Goal: Transaction & Acquisition: Purchase product/service

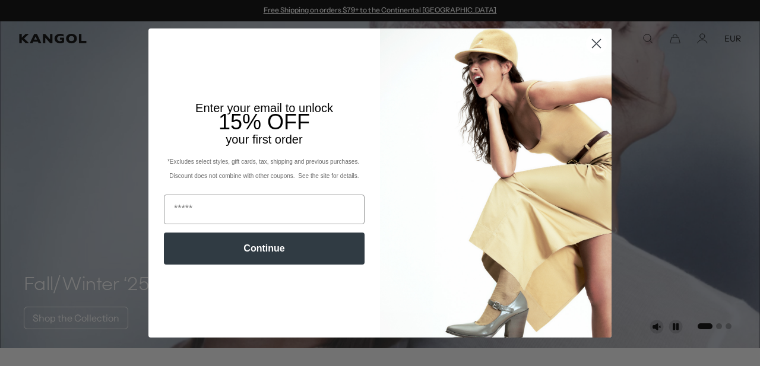
click at [599, 46] on circle "Close dialog" at bounding box center [597, 44] width 20 height 20
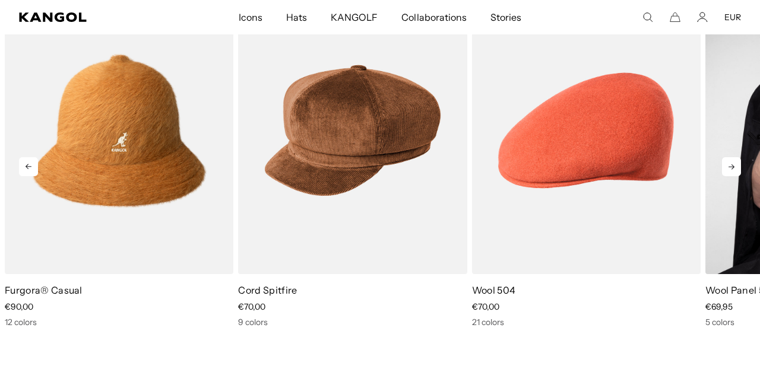
scroll to position [0, 245]
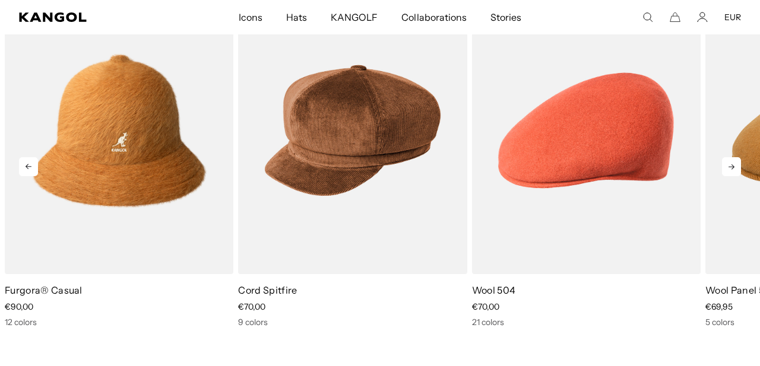
click at [730, 164] on icon at bounding box center [731, 166] width 19 height 19
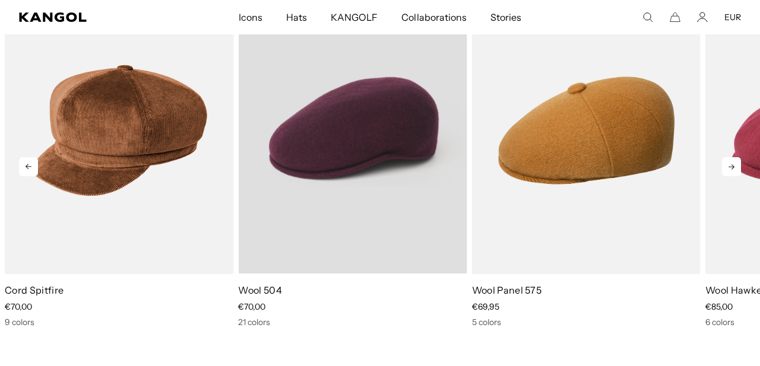
click at [359, 183] on video "Wool 504" at bounding box center [352, 130] width 229 height 287
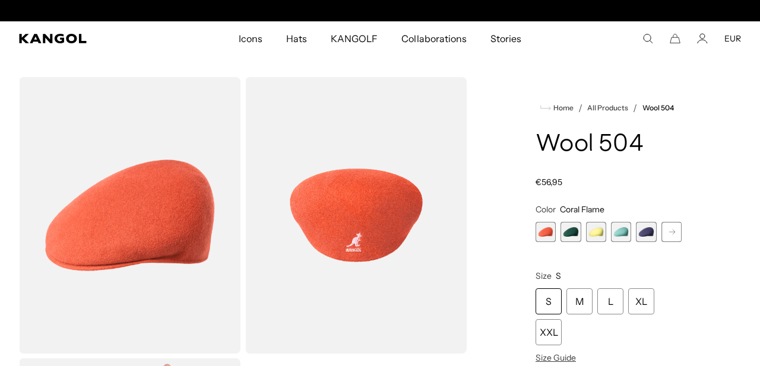
scroll to position [0, 245]
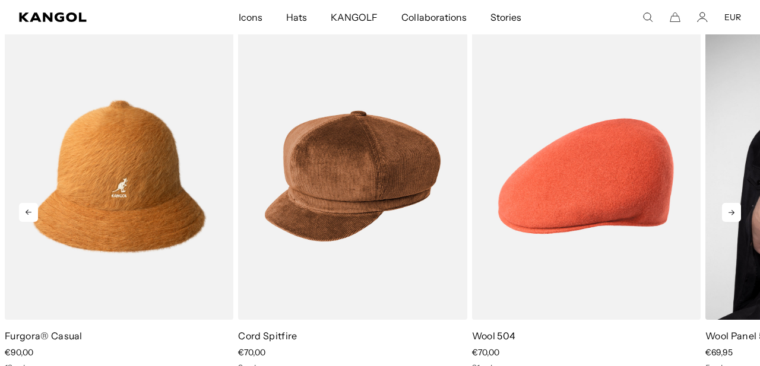
scroll to position [0, 245]
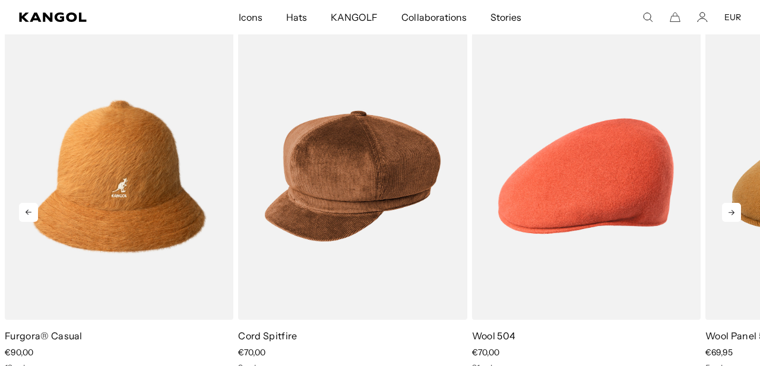
click at [729, 212] on icon at bounding box center [731, 212] width 19 height 19
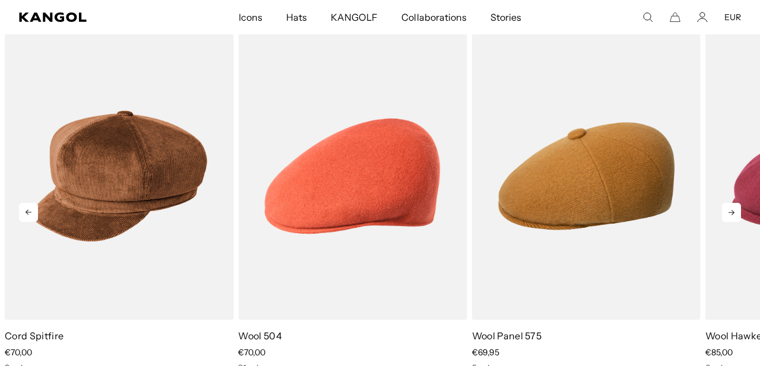
click at [729, 212] on icon at bounding box center [731, 212] width 19 height 19
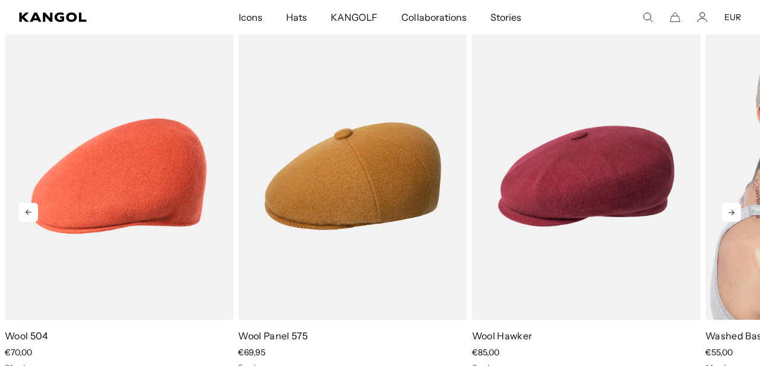
scroll to position [0, 0]
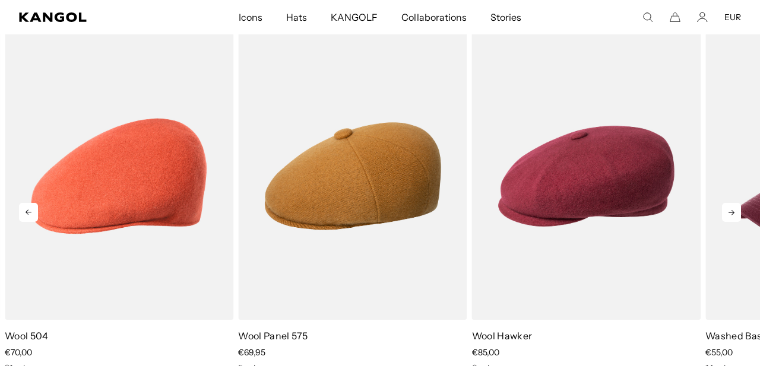
click at [729, 217] on icon at bounding box center [731, 212] width 19 height 19
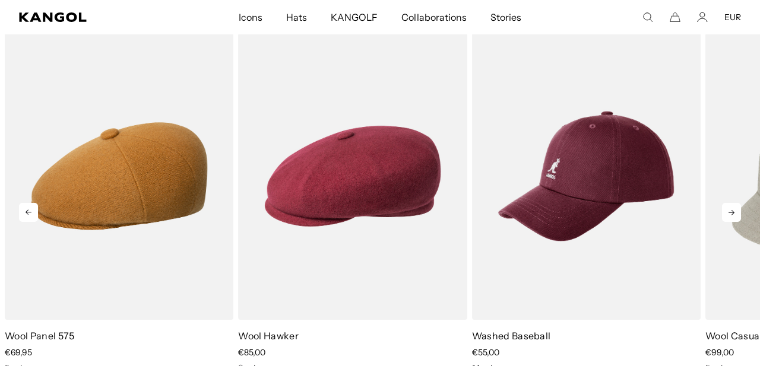
click at [729, 217] on icon at bounding box center [731, 212] width 19 height 19
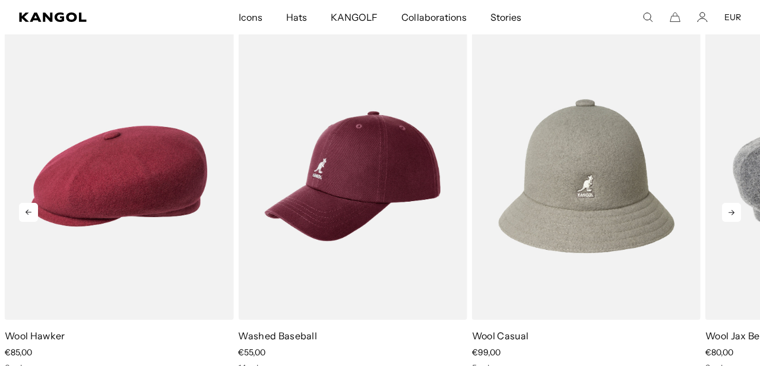
click at [729, 217] on icon at bounding box center [731, 212] width 19 height 19
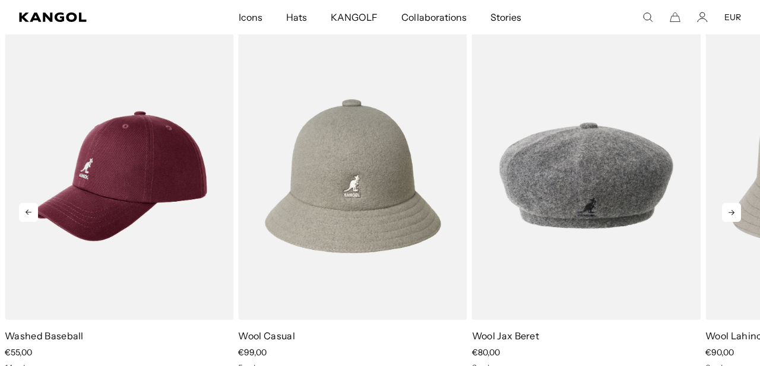
click at [729, 217] on icon at bounding box center [731, 212] width 19 height 19
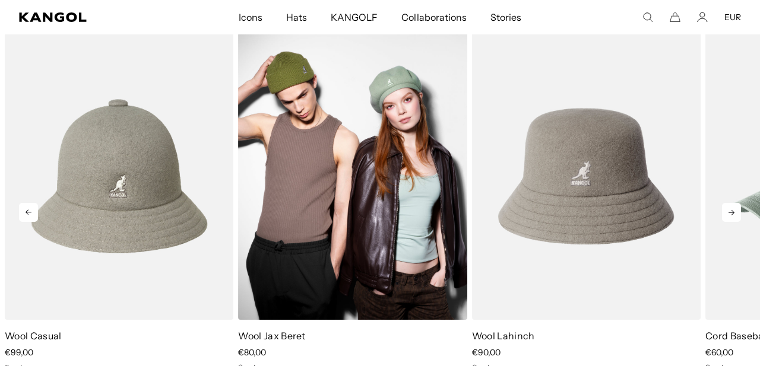
scroll to position [0, 245]
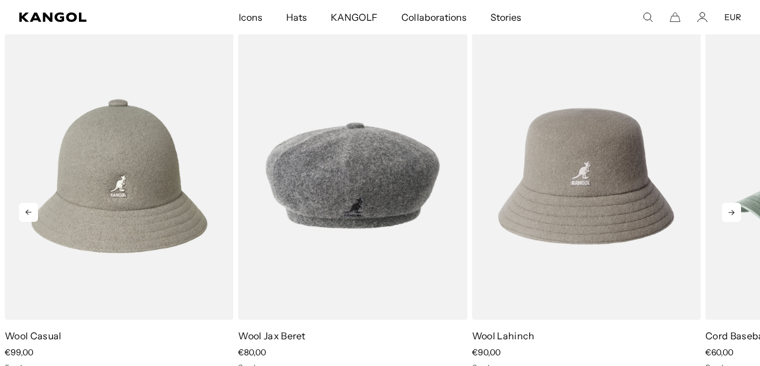
click at [733, 216] on icon at bounding box center [731, 212] width 19 height 19
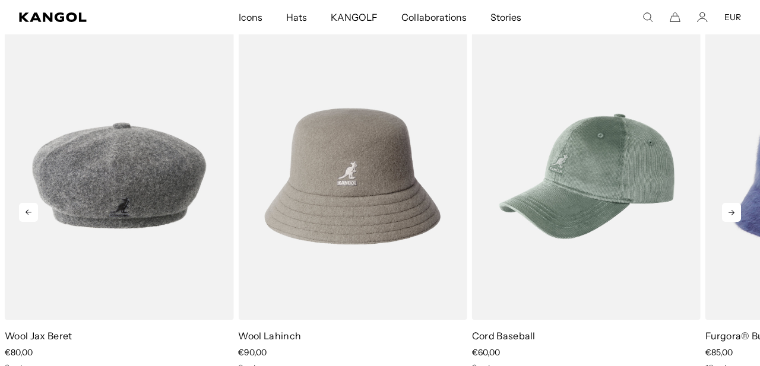
click at [733, 216] on icon at bounding box center [731, 212] width 19 height 19
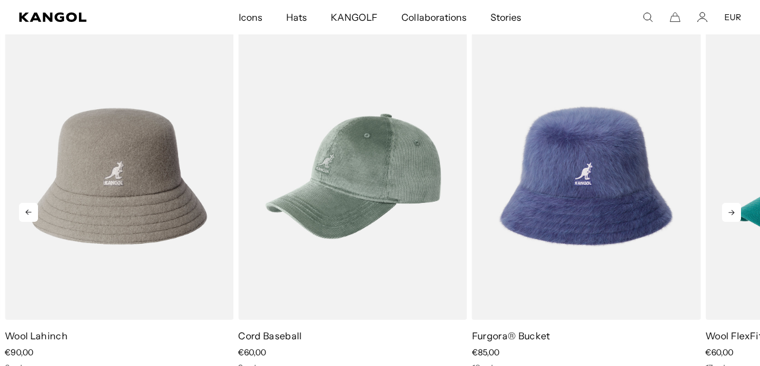
click at [733, 216] on icon at bounding box center [731, 212] width 19 height 19
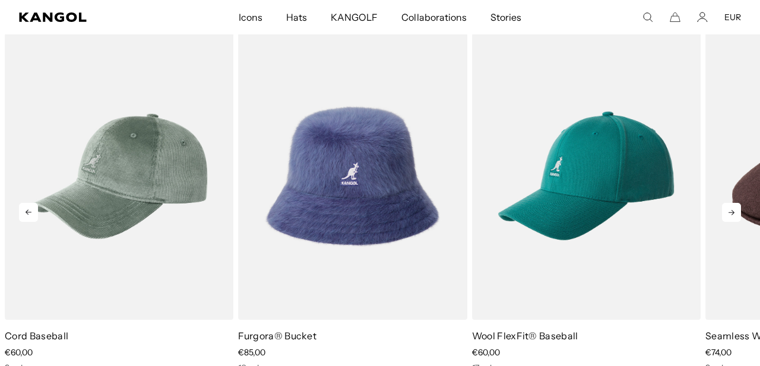
click at [733, 216] on icon at bounding box center [731, 212] width 19 height 19
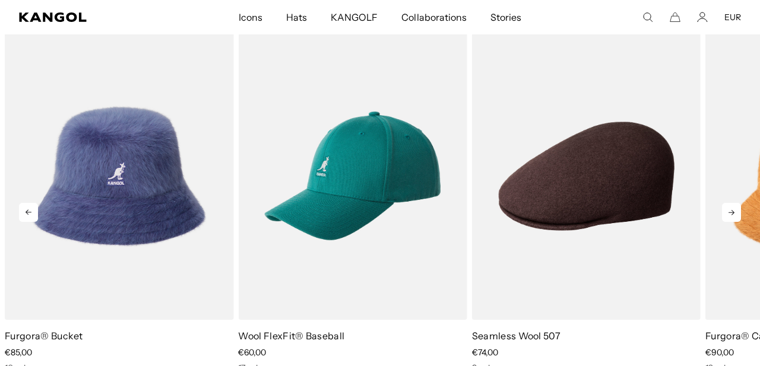
click at [733, 216] on icon at bounding box center [731, 212] width 19 height 19
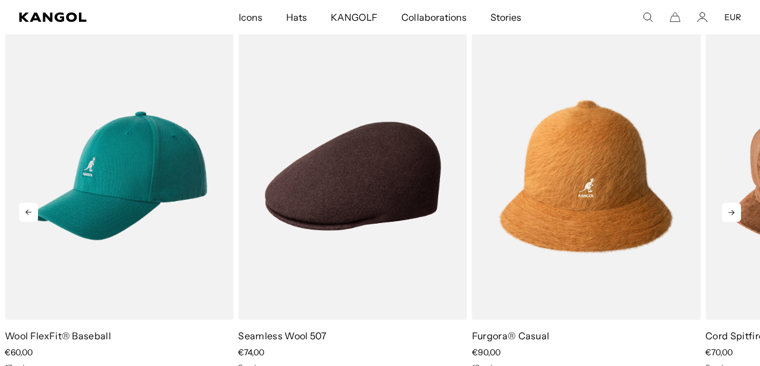
click at [733, 216] on icon at bounding box center [731, 212] width 19 height 19
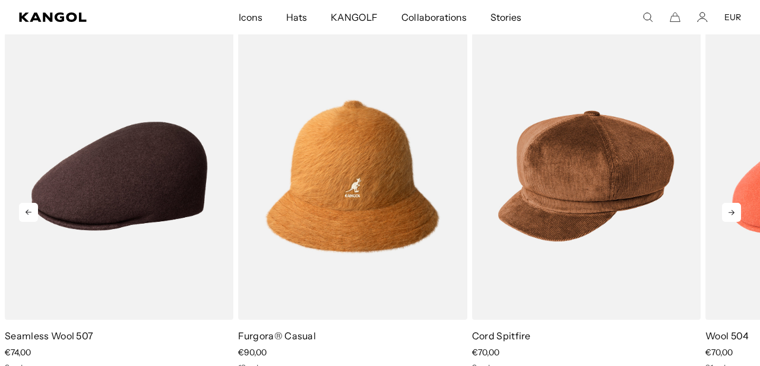
click at [733, 216] on icon at bounding box center [731, 212] width 19 height 19
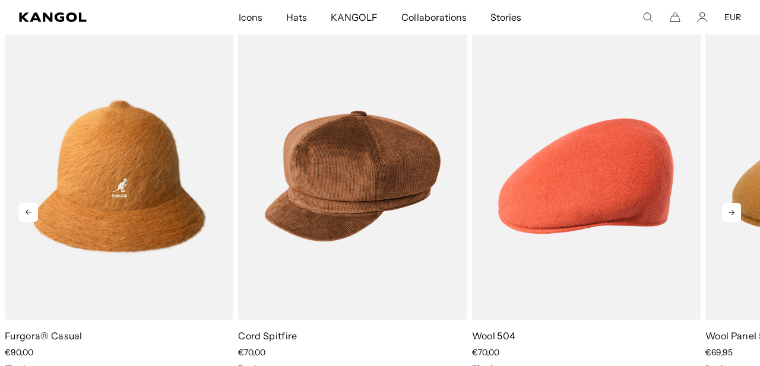
click at [733, 216] on icon at bounding box center [731, 212] width 19 height 19
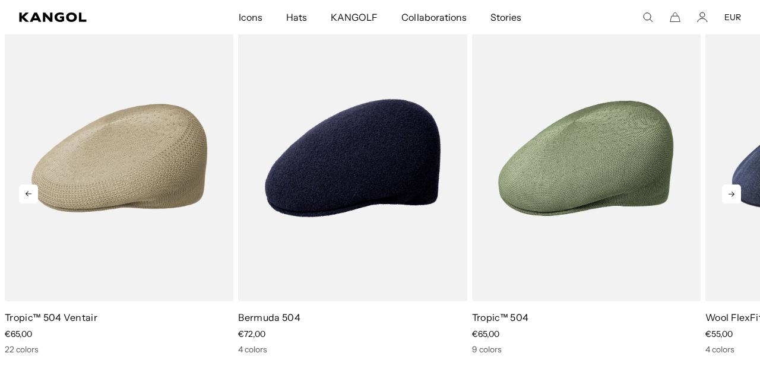
click at [727, 195] on icon at bounding box center [731, 194] width 19 height 19
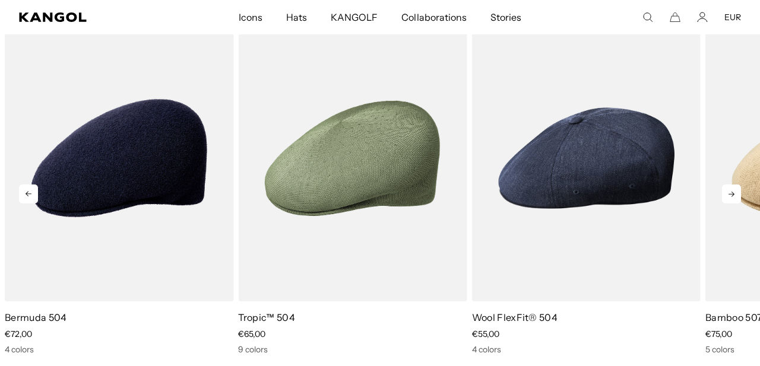
click at [727, 195] on icon at bounding box center [731, 194] width 19 height 19
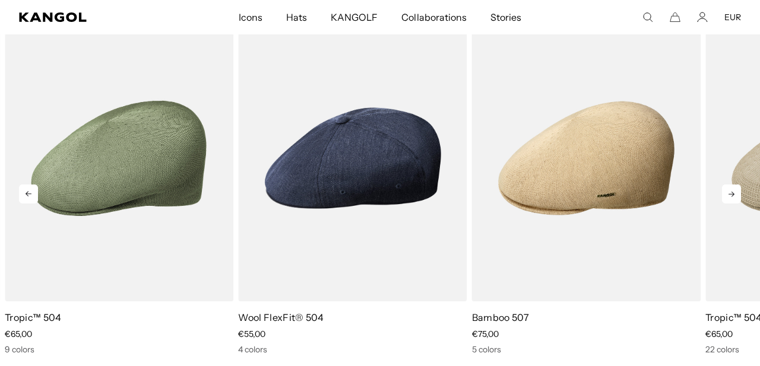
click at [727, 195] on icon at bounding box center [731, 194] width 19 height 19
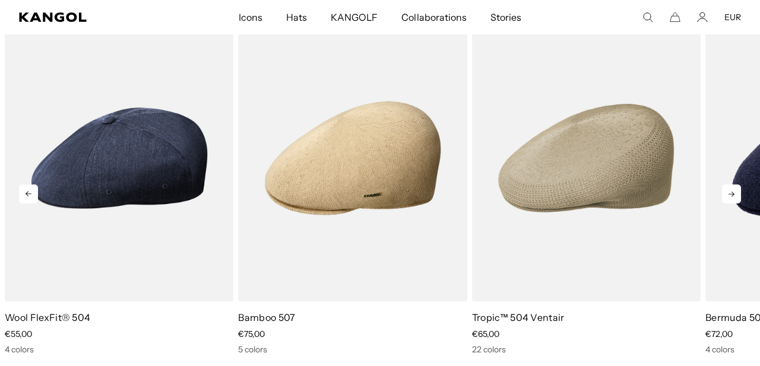
click at [727, 195] on icon at bounding box center [731, 194] width 19 height 19
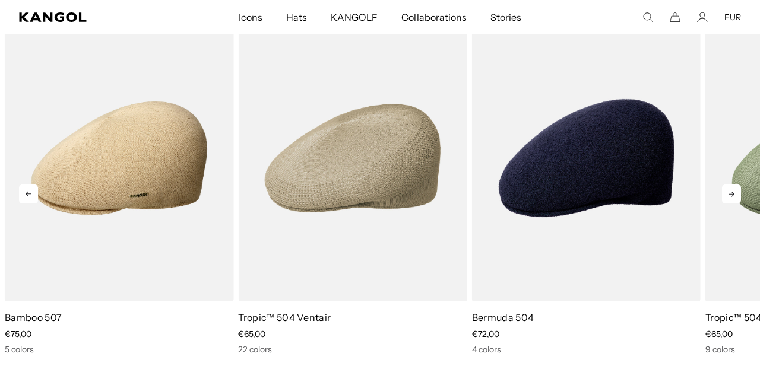
click at [727, 195] on icon at bounding box center [731, 194] width 19 height 19
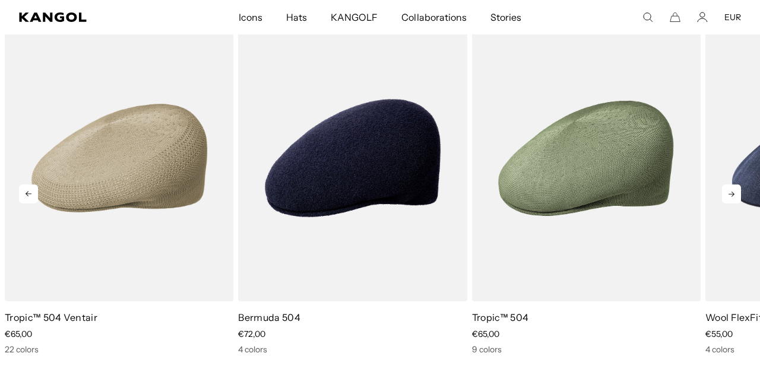
click at [727, 195] on icon at bounding box center [731, 194] width 19 height 19
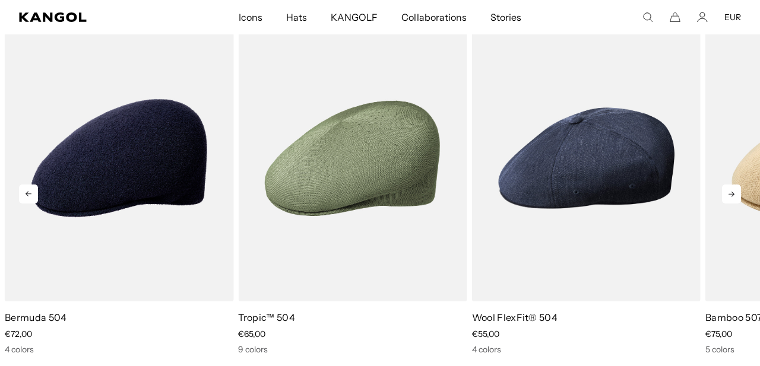
click at [727, 195] on icon at bounding box center [731, 194] width 19 height 19
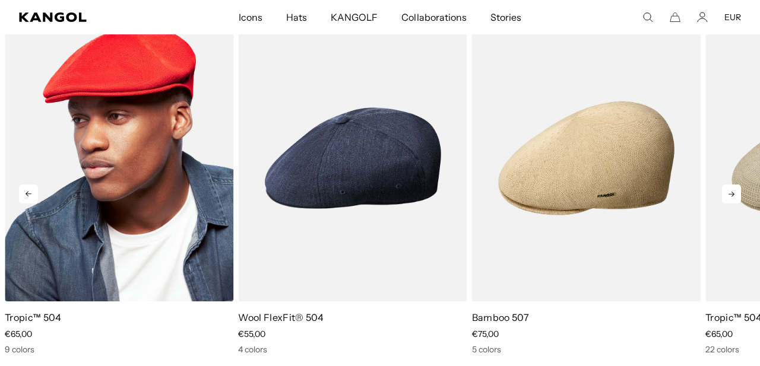
scroll to position [0, 245]
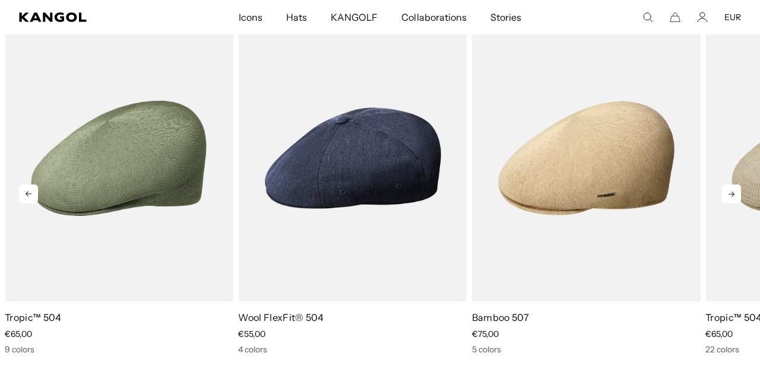
click at [735, 201] on icon at bounding box center [731, 194] width 19 height 19
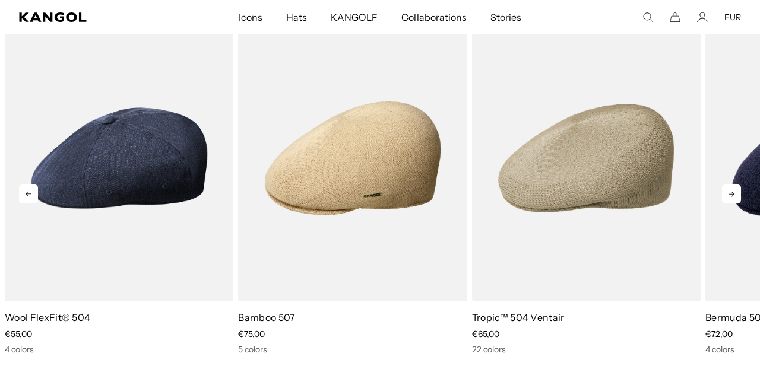
click at [735, 201] on icon at bounding box center [731, 194] width 19 height 19
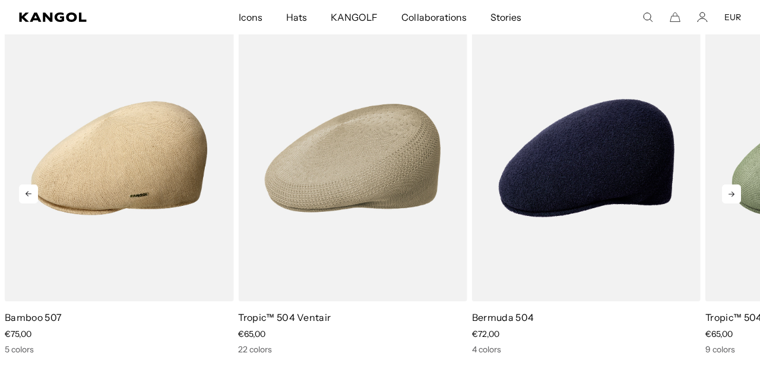
click at [735, 201] on icon at bounding box center [731, 194] width 19 height 19
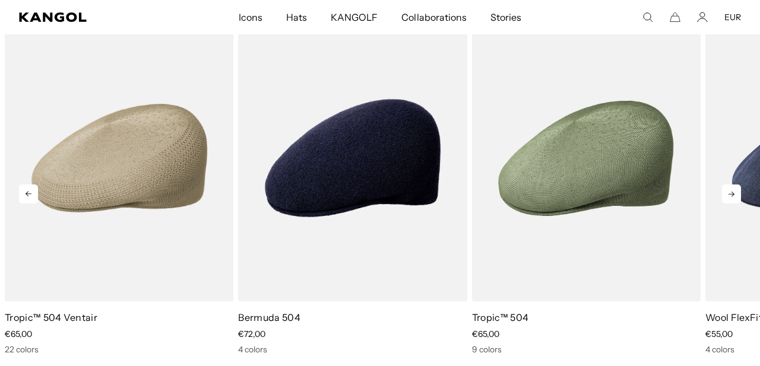
click at [735, 201] on icon at bounding box center [731, 194] width 19 height 19
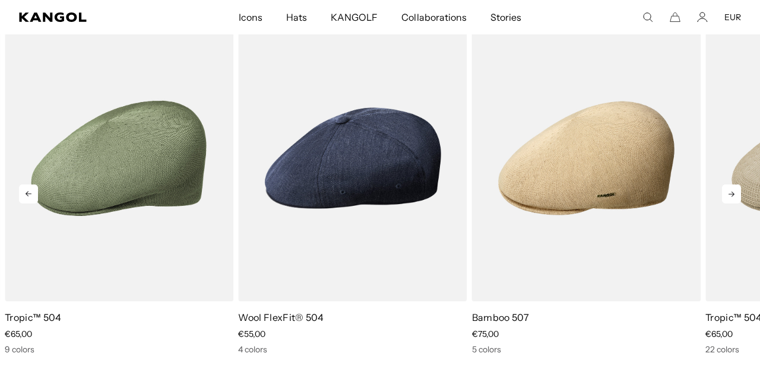
scroll to position [0, 0]
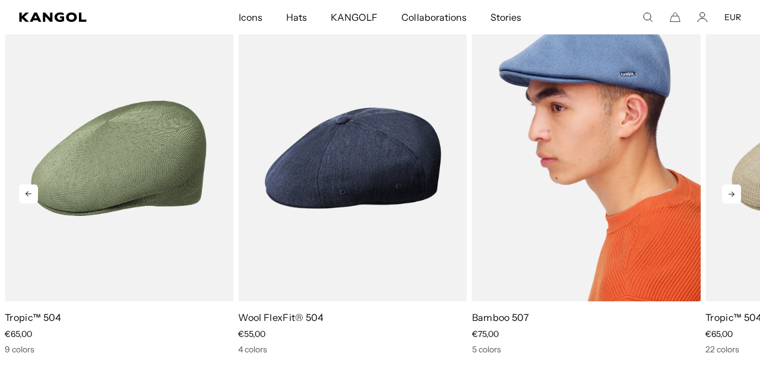
click at [569, 184] on img "5 of 5" at bounding box center [586, 158] width 229 height 287
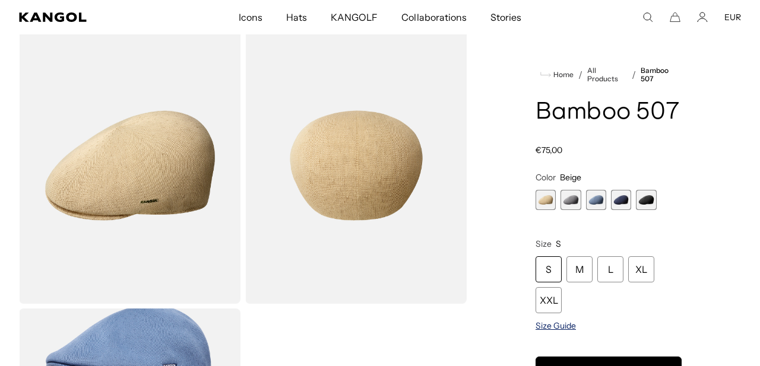
click at [559, 324] on span "Size Guide" at bounding box center [556, 326] width 40 height 11
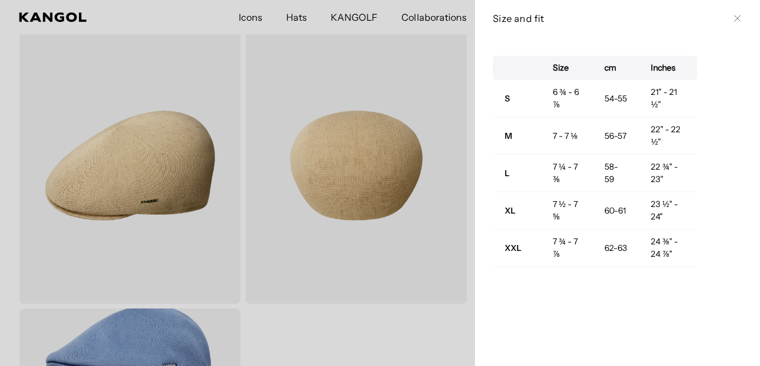
scroll to position [0, 245]
click at [733, 21] on button "Close" at bounding box center [738, 19] width 10 height 10
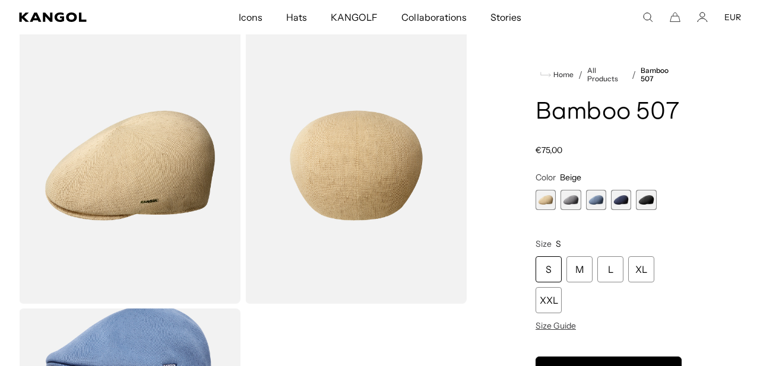
scroll to position [0, 0]
click at [551, 330] on span "Size Guide" at bounding box center [556, 326] width 40 height 11
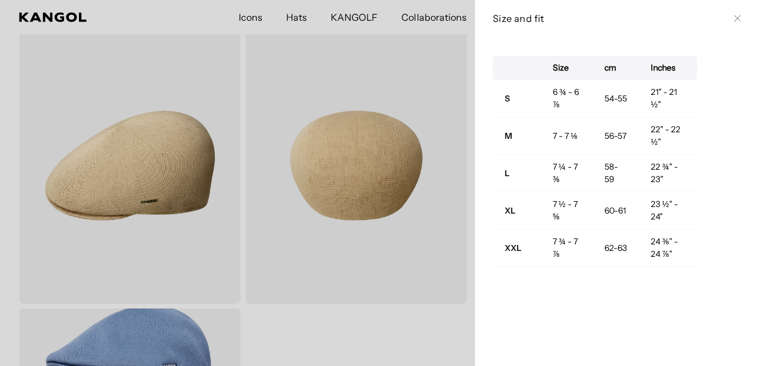
scroll to position [0, 245]
click at [512, 20] on h3 "Size and fit" at bounding box center [610, 18] width 235 height 13
